Goal: Communication & Community: Ask a question

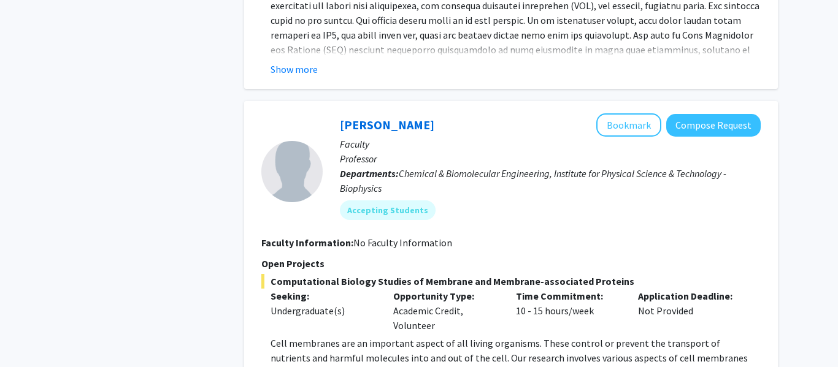
scroll to position [543, 0]
click at [681, 121] on button "Compose Request" at bounding box center [713, 124] width 94 height 23
click at [707, 121] on button "Compose Request" at bounding box center [713, 124] width 94 height 23
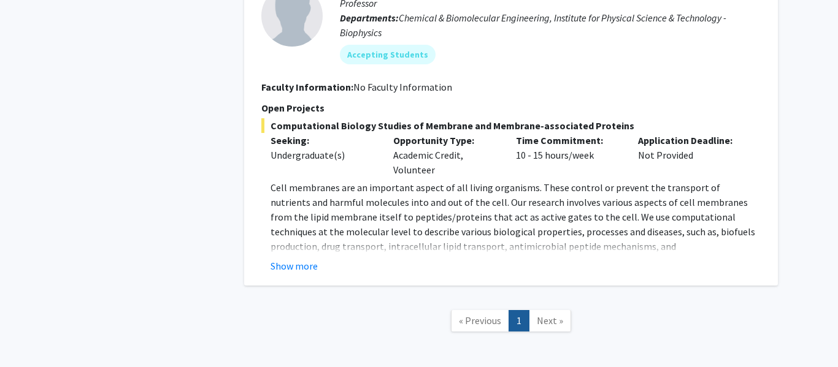
scroll to position [702, 0]
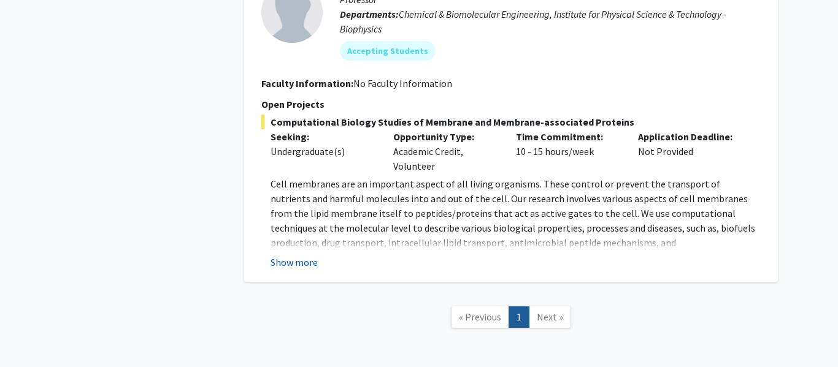
click at [288, 259] on button "Show more" at bounding box center [293, 262] width 47 height 15
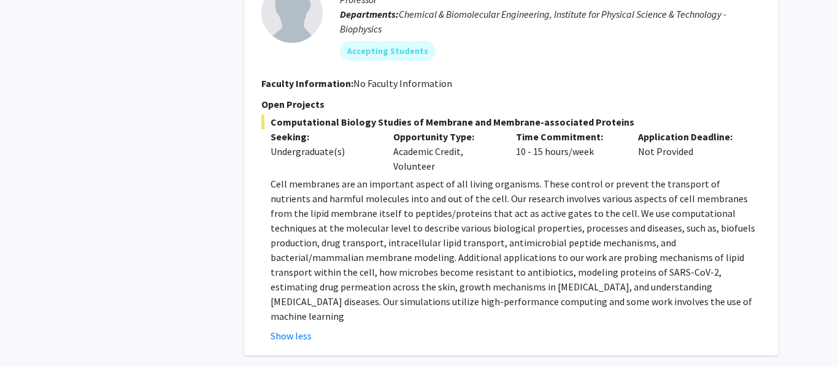
click at [271, 185] on p "Cell membranes are an important aspect of all living organisms. These control o…" at bounding box center [515, 250] width 490 height 147
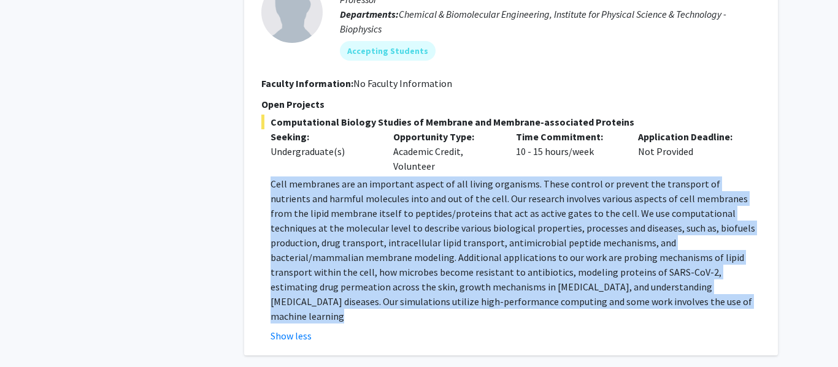
drag, startPoint x: 271, startPoint y: 185, endPoint x: 592, endPoint y: 305, distance: 342.5
click at [592, 305] on p "Cell membranes are an important aspect of all living organisms. These control o…" at bounding box center [515, 250] width 490 height 147
copy p "Cell membranes are an important aspect of all living organisms. These control o…"
click at [383, 335] on div "[PERSON_NAME] Bookmark Compose Request Faculty Professor Departments: Chemical …" at bounding box center [510, 149] width 533 height 414
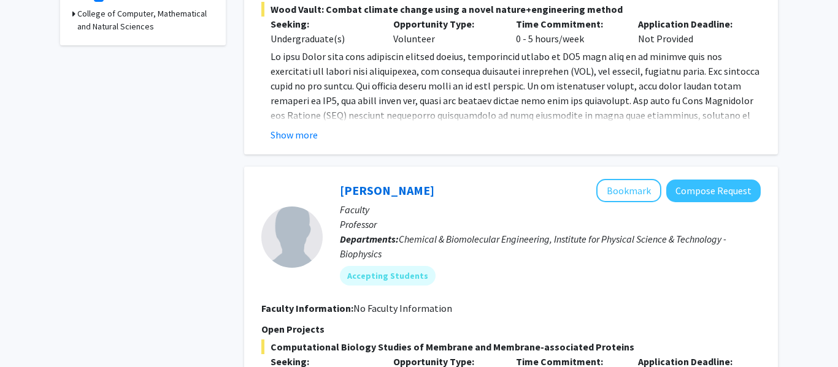
scroll to position [466, 0]
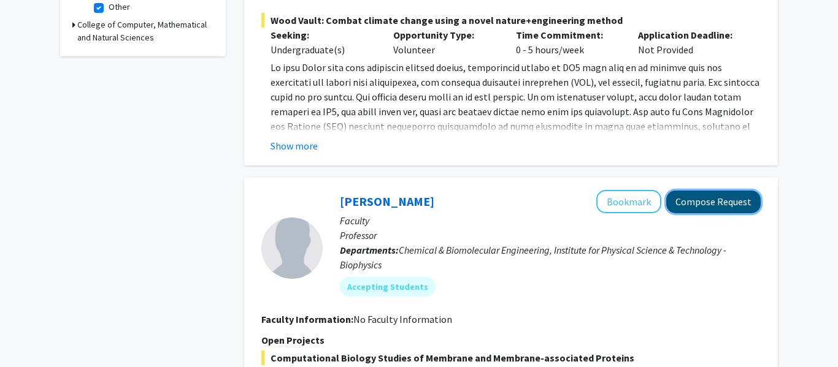
click at [720, 201] on button "Compose Request" at bounding box center [713, 202] width 94 height 23
click at [692, 202] on button "Compose Request" at bounding box center [713, 202] width 94 height 23
click at [709, 198] on button "Compose Request" at bounding box center [713, 202] width 94 height 23
click at [686, 210] on button "Compose Request" at bounding box center [713, 202] width 94 height 23
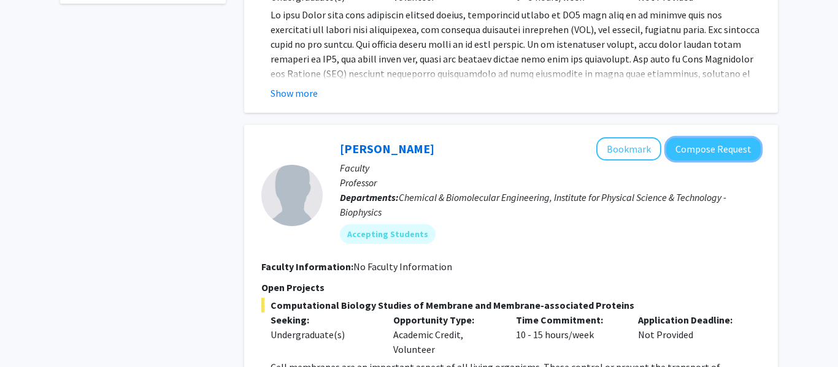
scroll to position [513, 0]
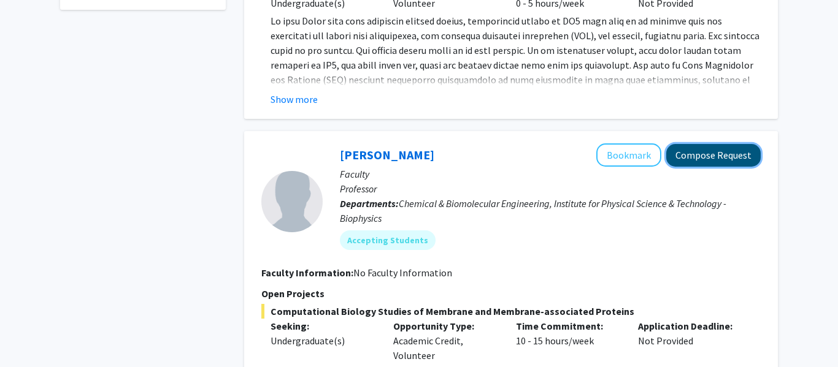
click at [738, 158] on button "Compose Request" at bounding box center [713, 155] width 94 height 23
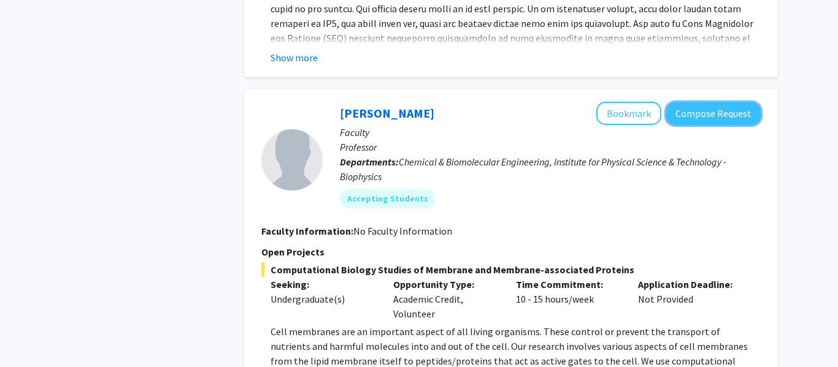
scroll to position [561, 0]
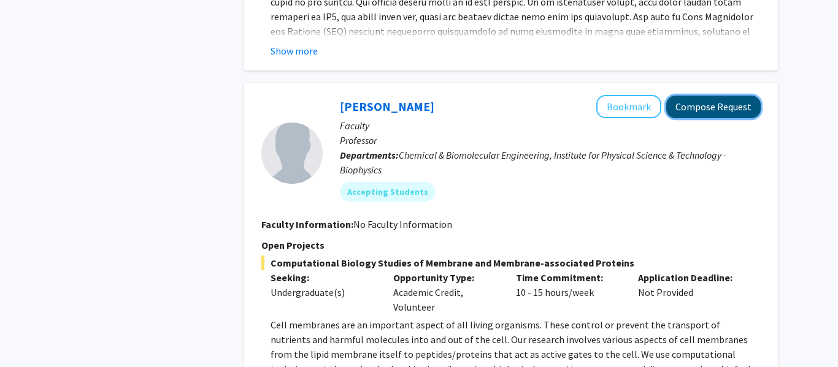
click at [698, 114] on button "Compose Request" at bounding box center [713, 107] width 94 height 23
click at [706, 113] on button "Compose Request" at bounding box center [713, 107] width 94 height 23
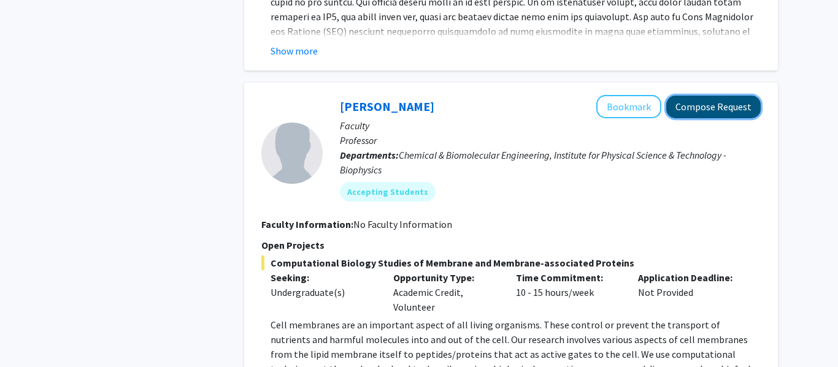
click at [706, 113] on button "Compose Request" at bounding box center [713, 107] width 94 height 23
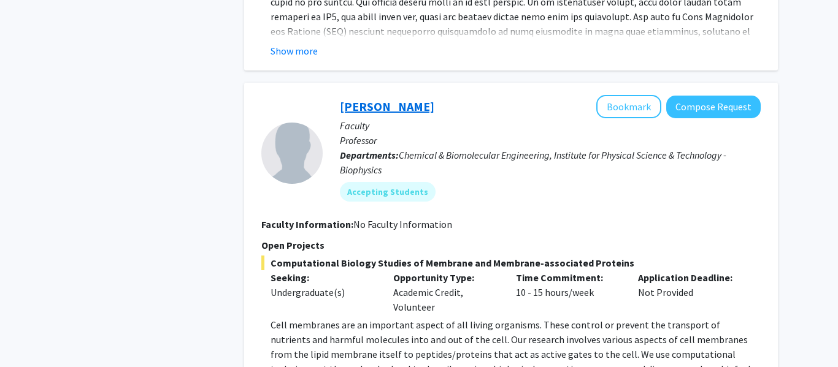
click at [390, 105] on link "[PERSON_NAME]" at bounding box center [387, 106] width 94 height 15
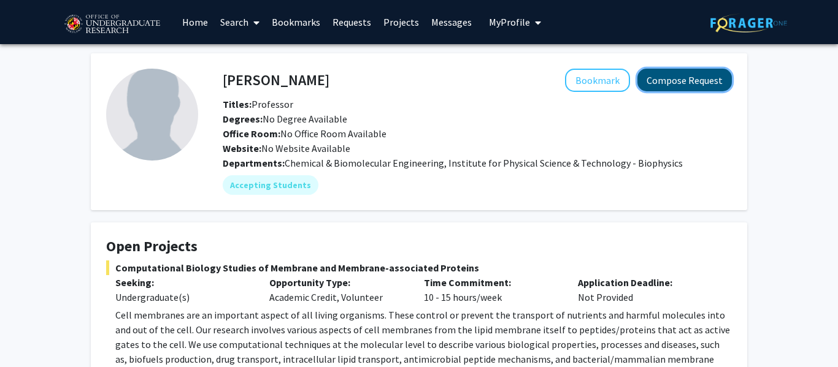
click at [662, 87] on button "Compose Request" at bounding box center [684, 80] width 94 height 23
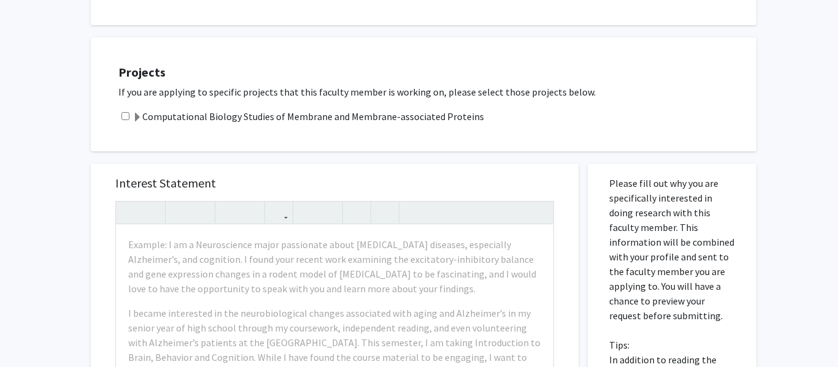
scroll to position [177, 0]
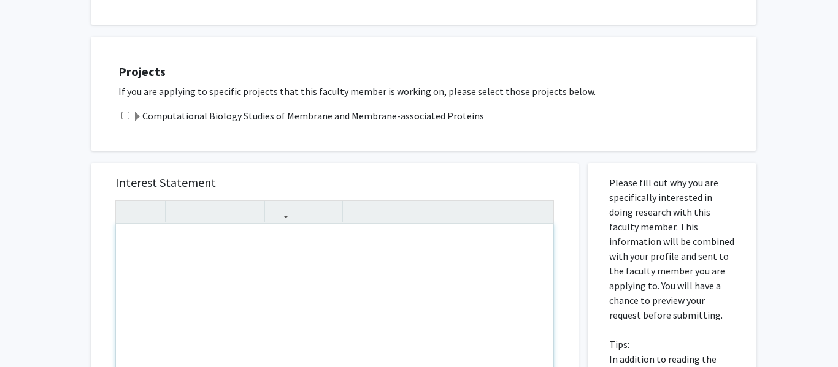
paste div "To enrich screen reader interactions, please activate Accessibility in Grammarl…"
type textarea "<p>Hello!</p><br><p>I am a bioengineering major interested in understanding and…"
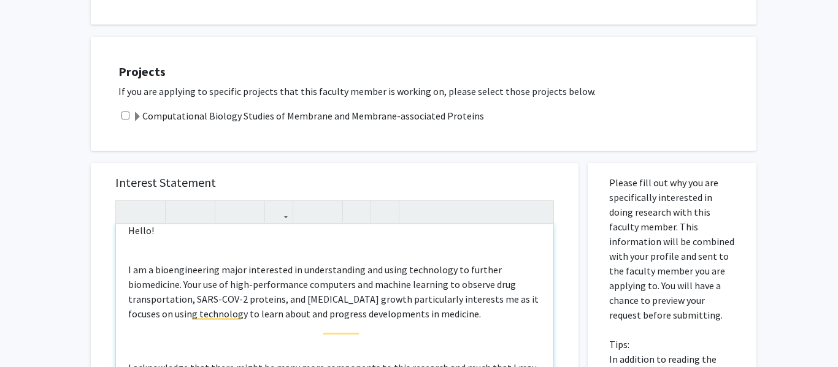
scroll to position [13, 0]
click at [157, 250] on div "Hello! I am a bioengineering major interested in understanding and using techno…" at bounding box center [334, 364] width 437 height 281
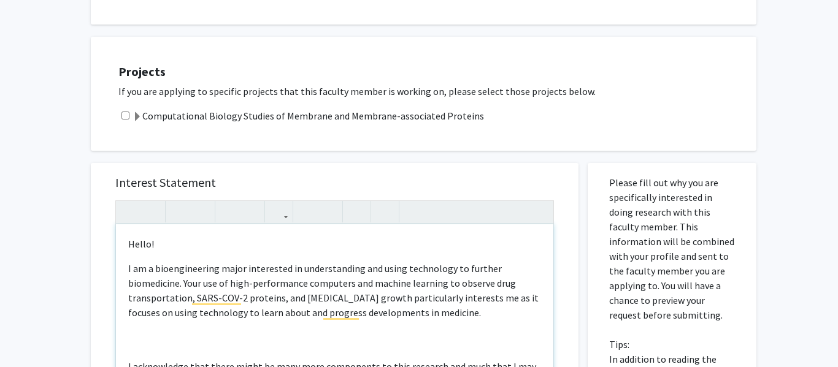
click at [137, 337] on div "Hello! I am a bioengineering major interested in understanding and using techno…" at bounding box center [334, 364] width 437 height 281
click at [135, 335] on div "Hello! I am a bioengineering major interested in understanding and using techno…" at bounding box center [334, 364] width 437 height 281
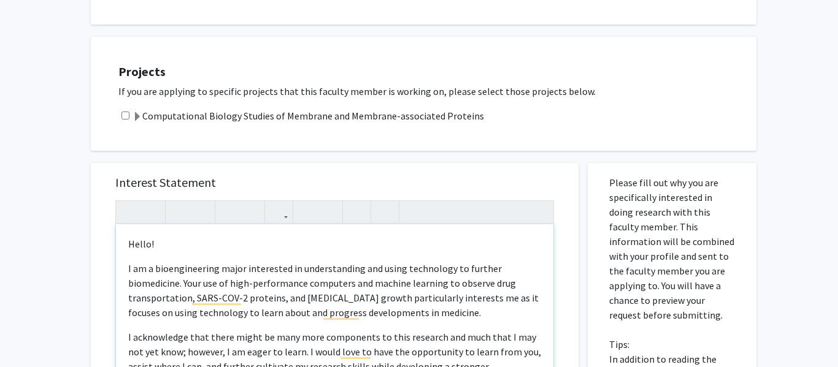
click at [173, 243] on p "Hello!" at bounding box center [334, 244] width 413 height 15
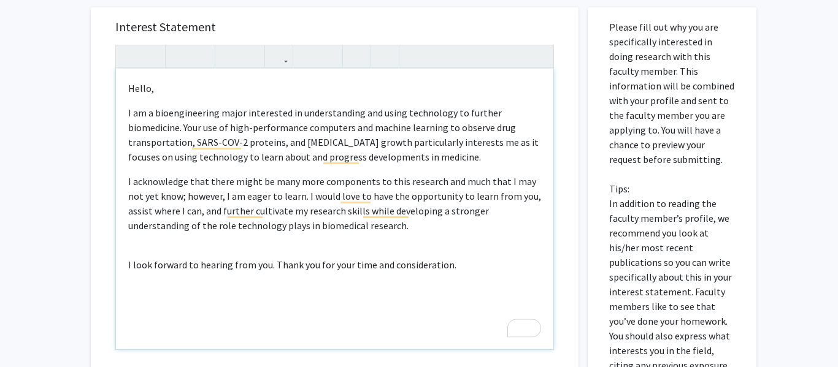
scroll to position [334, 0]
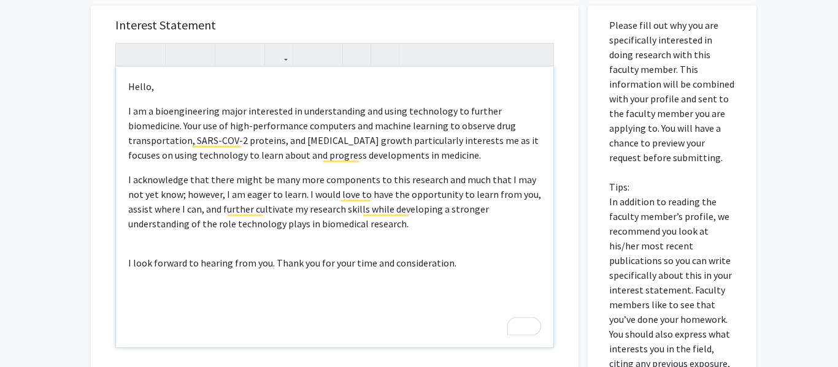
click at [161, 257] on p "I look forward to hearing from you. Thank you for your time and consideration." at bounding box center [334, 263] width 413 height 15
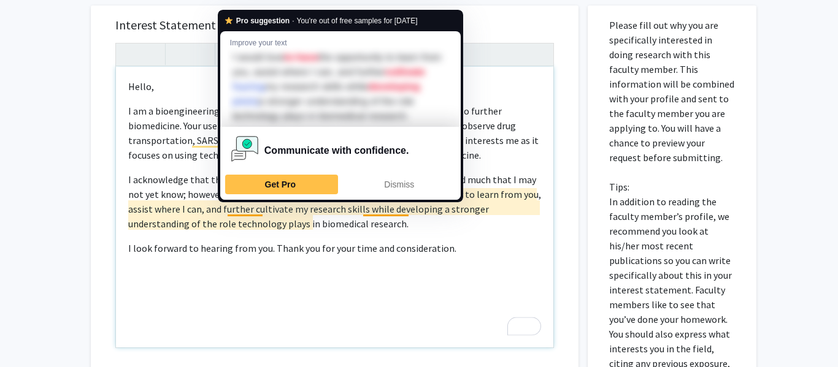
click at [296, 256] on div "Hello, I am a bioengineering major interested in understanding and using techno…" at bounding box center [334, 207] width 437 height 281
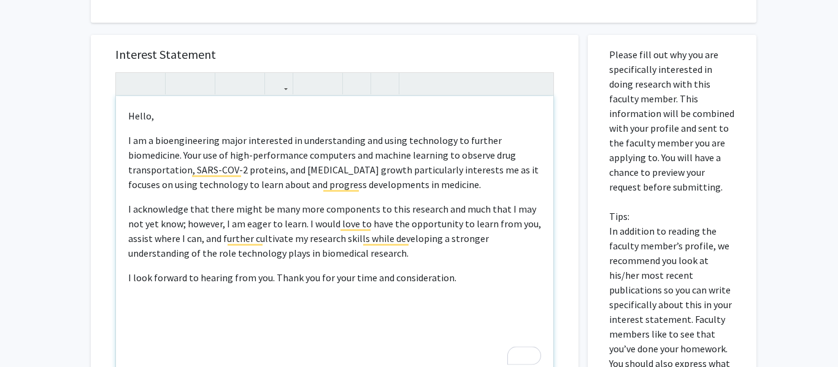
scroll to position [304, 0]
click at [232, 291] on div "Hello, I am a bioengineering major interested in understanding and using techno…" at bounding box center [334, 237] width 437 height 281
click at [143, 321] on div "Hello, I am a bioengineering major interested in understanding and using techno…" at bounding box center [334, 237] width 437 height 281
click at [212, 308] on p "[PERSON_NAME]" at bounding box center [334, 303] width 413 height 15
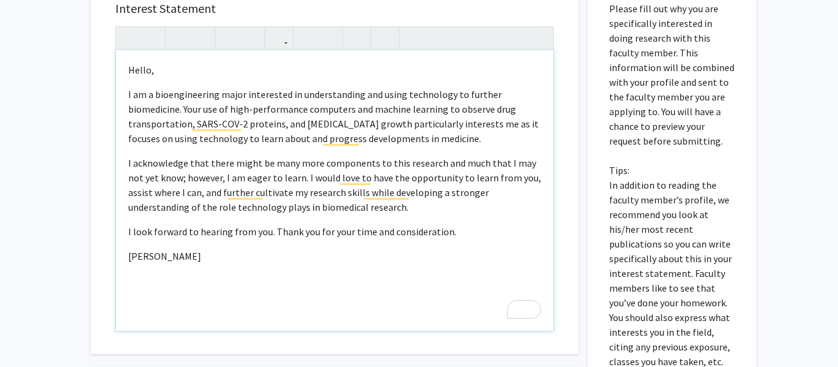
scroll to position [350, 0]
click at [120, 91] on div "Hello, I am a bioengineering major interested in understanding and using techno…" at bounding box center [334, 191] width 437 height 281
click at [183, 254] on p "[PERSON_NAME]" at bounding box center [334, 257] width 413 height 15
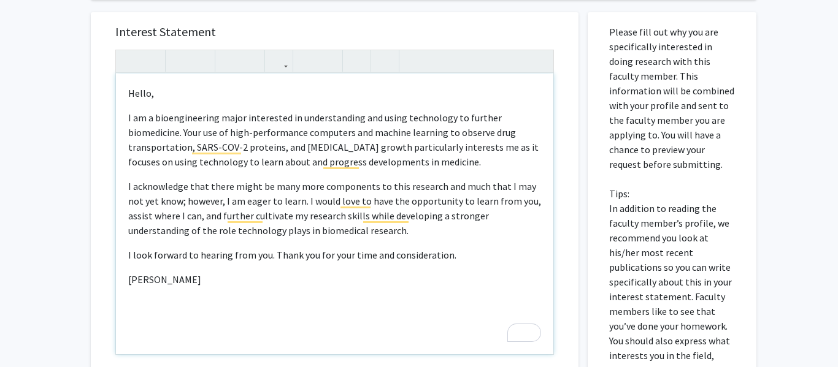
scroll to position [326, 0]
click at [124, 282] on div "Hello, I am a bioengineering major interested in understanding and using techno…" at bounding box center [334, 215] width 437 height 281
click at [194, 300] on p "[PERSON_NAME]" at bounding box center [334, 295] width 413 height 15
click at [129, 65] on icon "button" at bounding box center [129, 62] width 10 height 20
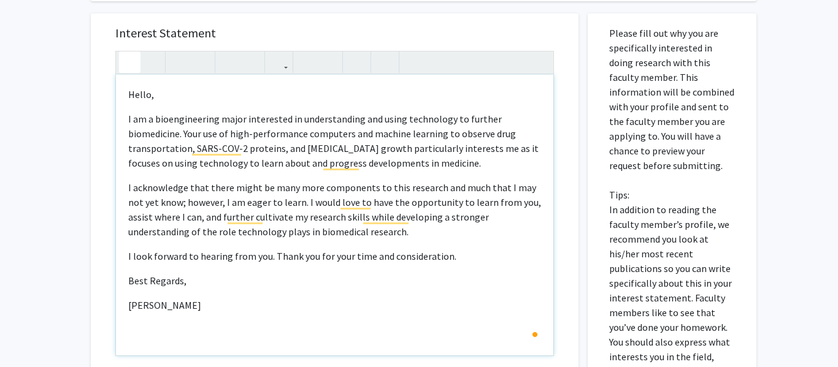
click at [129, 65] on icon "button" at bounding box center [129, 62] width 10 height 20
click at [128, 305] on p "[PERSON_NAME]" at bounding box center [334, 305] width 413 height 15
click at [144, 296] on div "Hello, I am a bioengineering major interested in understanding and using techno…" at bounding box center [334, 215] width 437 height 281
click at [127, 291] on div "Hello, I am a bioengineering major interested in understanding and using techno…" at bounding box center [334, 215] width 437 height 281
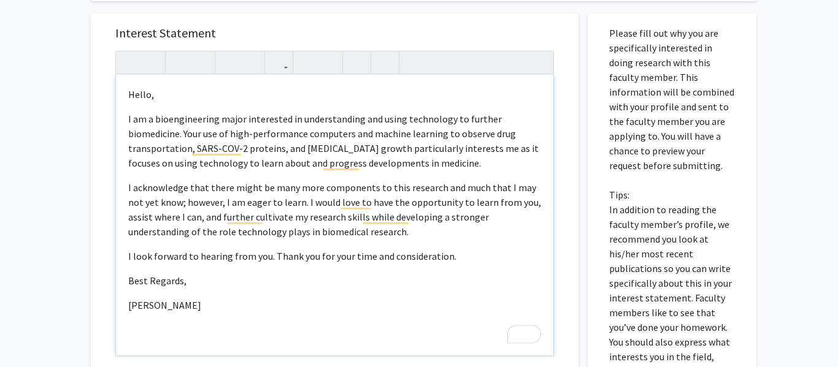
click at [132, 264] on div "Hello, I am a bioengineering major interested in understanding and using techno…" at bounding box center [334, 215] width 437 height 281
click at [124, 308] on div "Hello, I am a bioengineering major interested in understanding and using techno…" at bounding box center [334, 215] width 437 height 281
type textarea "<p>Hello,</p><p><span style="font-size: 1rem;">I am a bioengineering major inte…"
drag, startPoint x: 128, startPoint y: 282, endPoint x: 181, endPoint y: 302, distance: 56.8
click at [181, 302] on div "Hello, I am a bioengineering major interested in understanding and using techno…" at bounding box center [334, 215] width 437 height 281
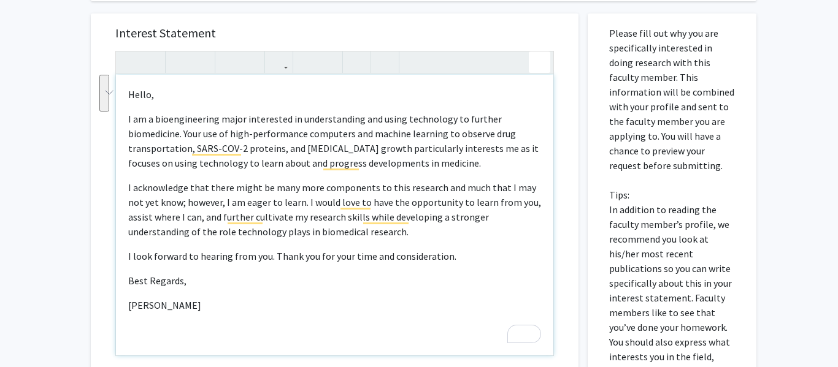
click at [540, 63] on div "<p>Hello,</p><p><span style="font-size: 1rem;">I am a bioengineering major inte…" at bounding box center [334, 203] width 438 height 305
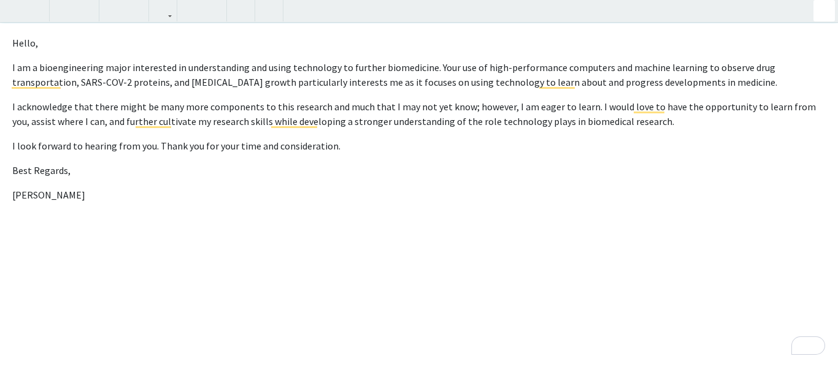
click at [831, 13] on div "All Requests Request for [PERSON_NAME] Request for [PERSON_NAME] Departments: C…" at bounding box center [419, 88] width 838 height 740
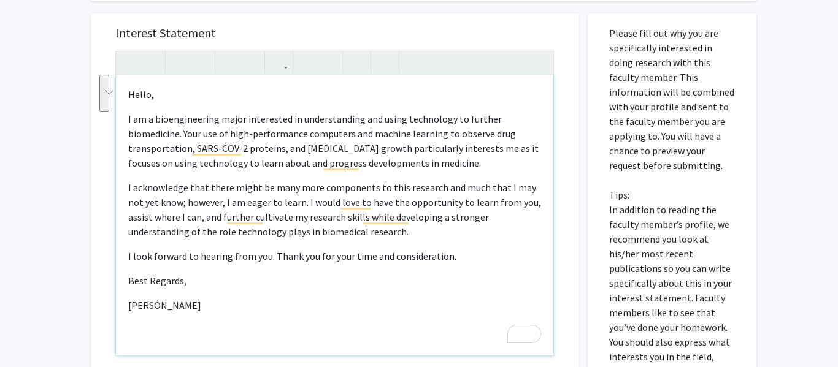
click at [197, 253] on p "I look forward to hearing from you. Thank you for your time and consideration." at bounding box center [334, 256] width 413 height 15
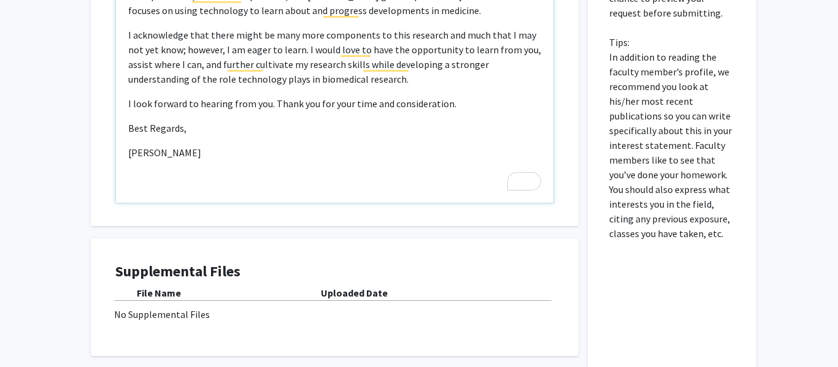
scroll to position [579, 0]
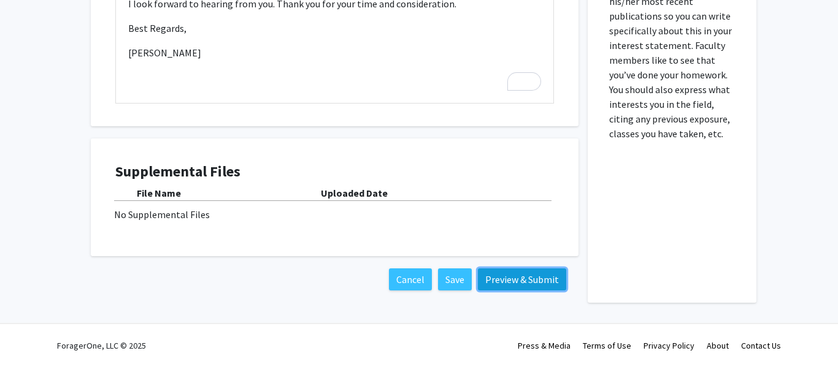
click at [510, 278] on button "Preview & Submit" at bounding box center [522, 280] width 88 height 22
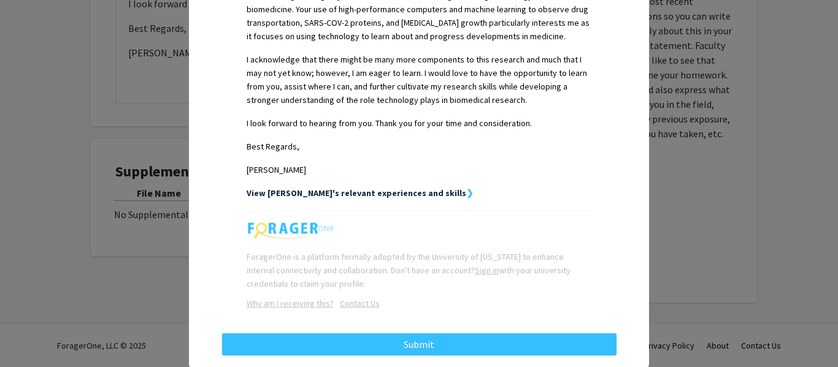
scroll to position [400, 0]
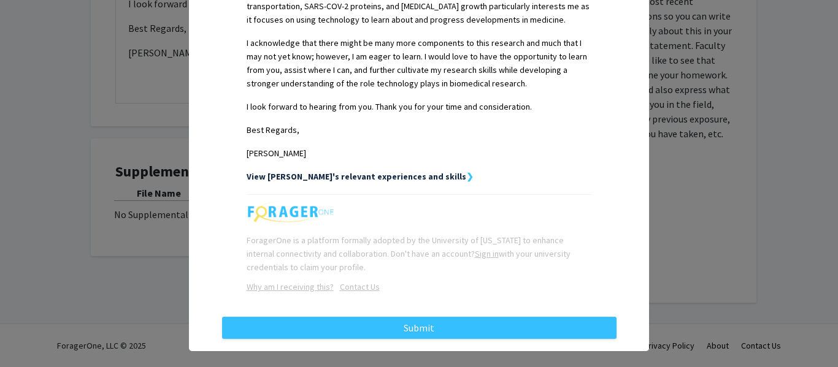
click at [466, 171] on strong "❯" at bounding box center [469, 176] width 7 height 11
click at [415, 171] on strong "View [PERSON_NAME]'s relevant experiences and skills" at bounding box center [356, 176] width 220 height 11
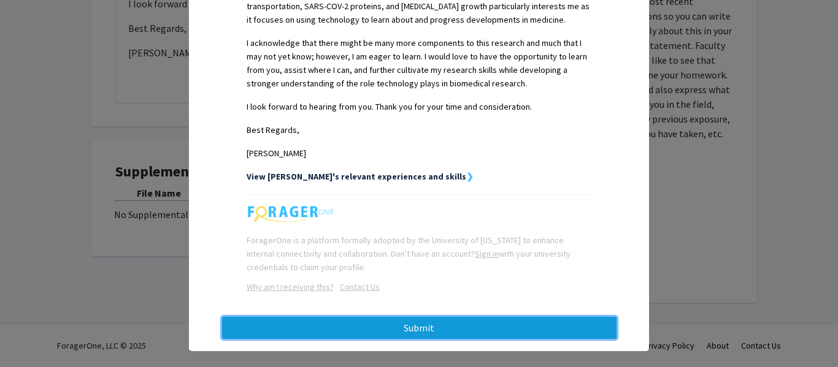
click at [350, 317] on button "Submit" at bounding box center [419, 328] width 394 height 22
